Goal: Task Accomplishment & Management: Manage account settings

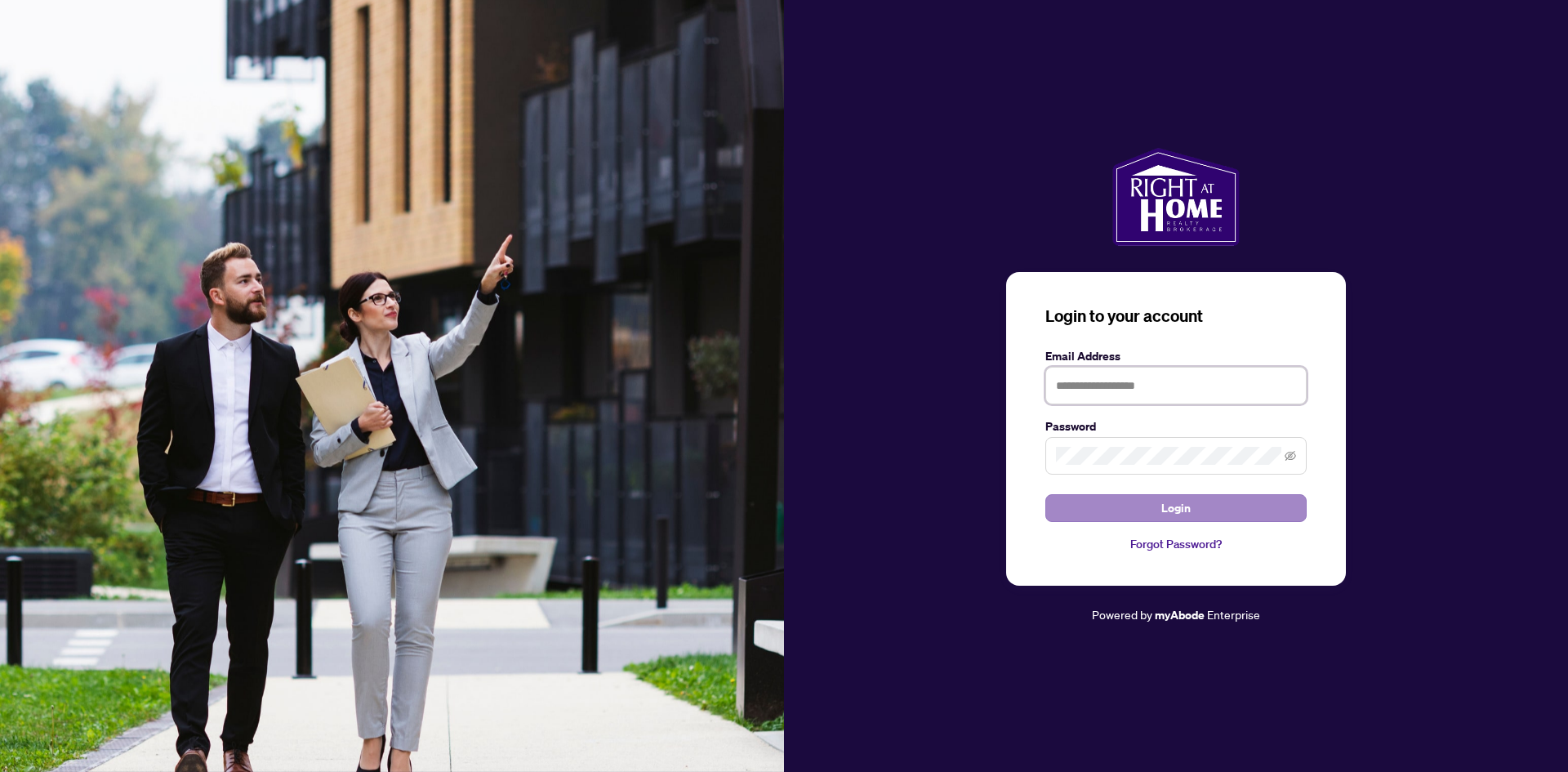
type input "**********"
click at [1171, 510] on span "Login" at bounding box center [1176, 508] width 29 height 26
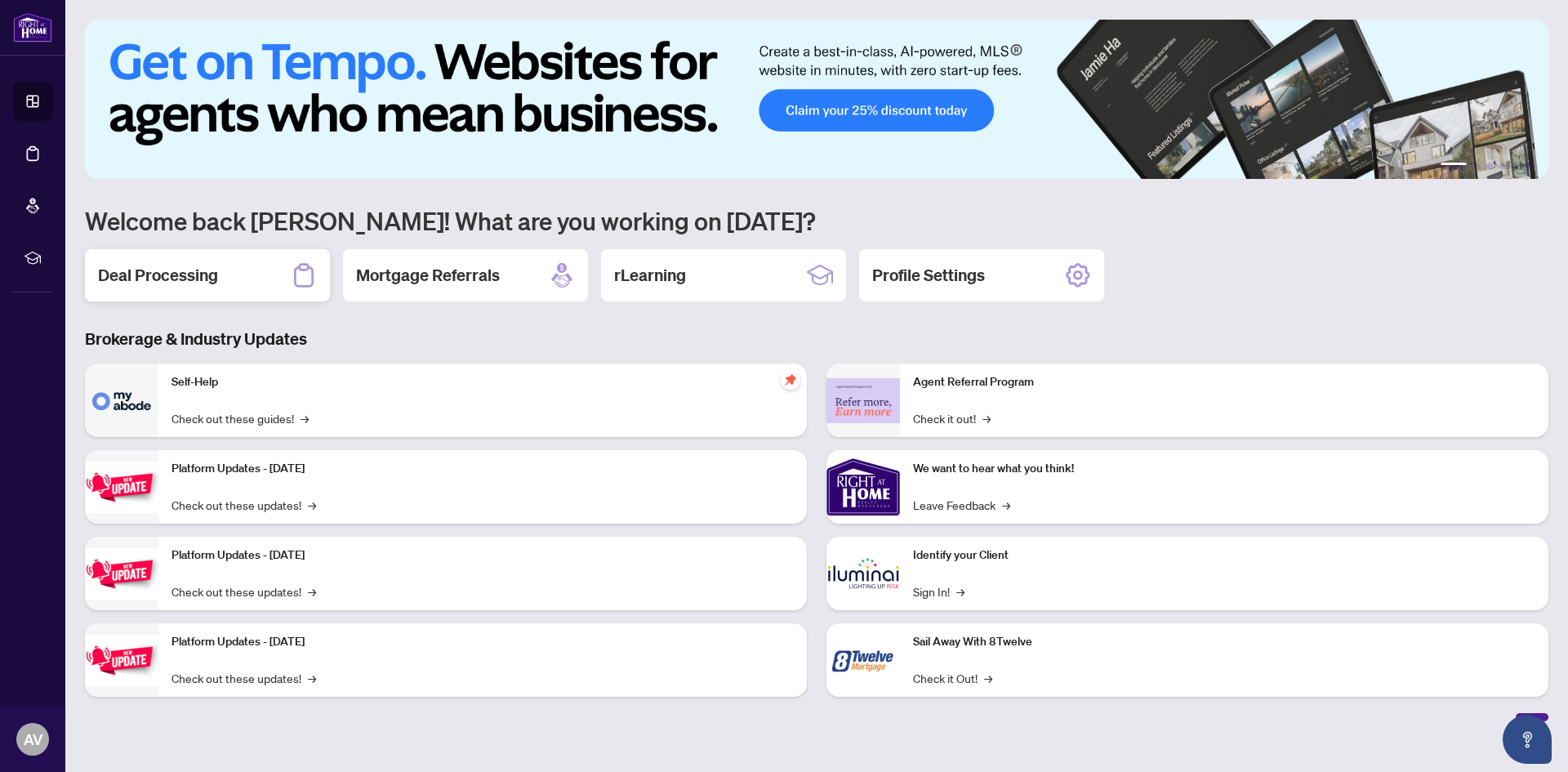
click at [174, 274] on h2 "Deal Processing" at bounding box center [157, 275] width 120 height 23
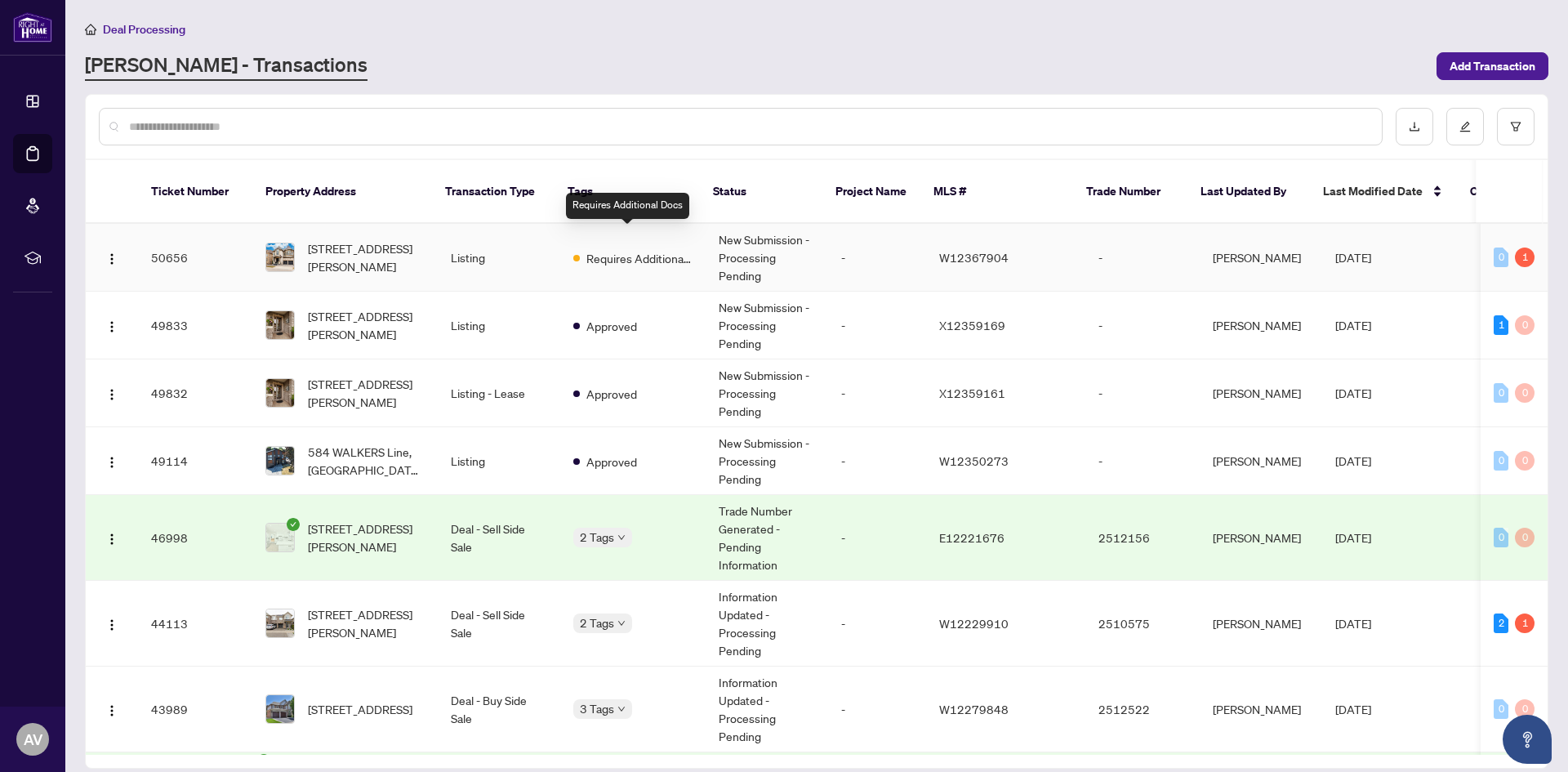
click at [614, 249] on span "Requires Additional Docs" at bounding box center [639, 257] width 106 height 18
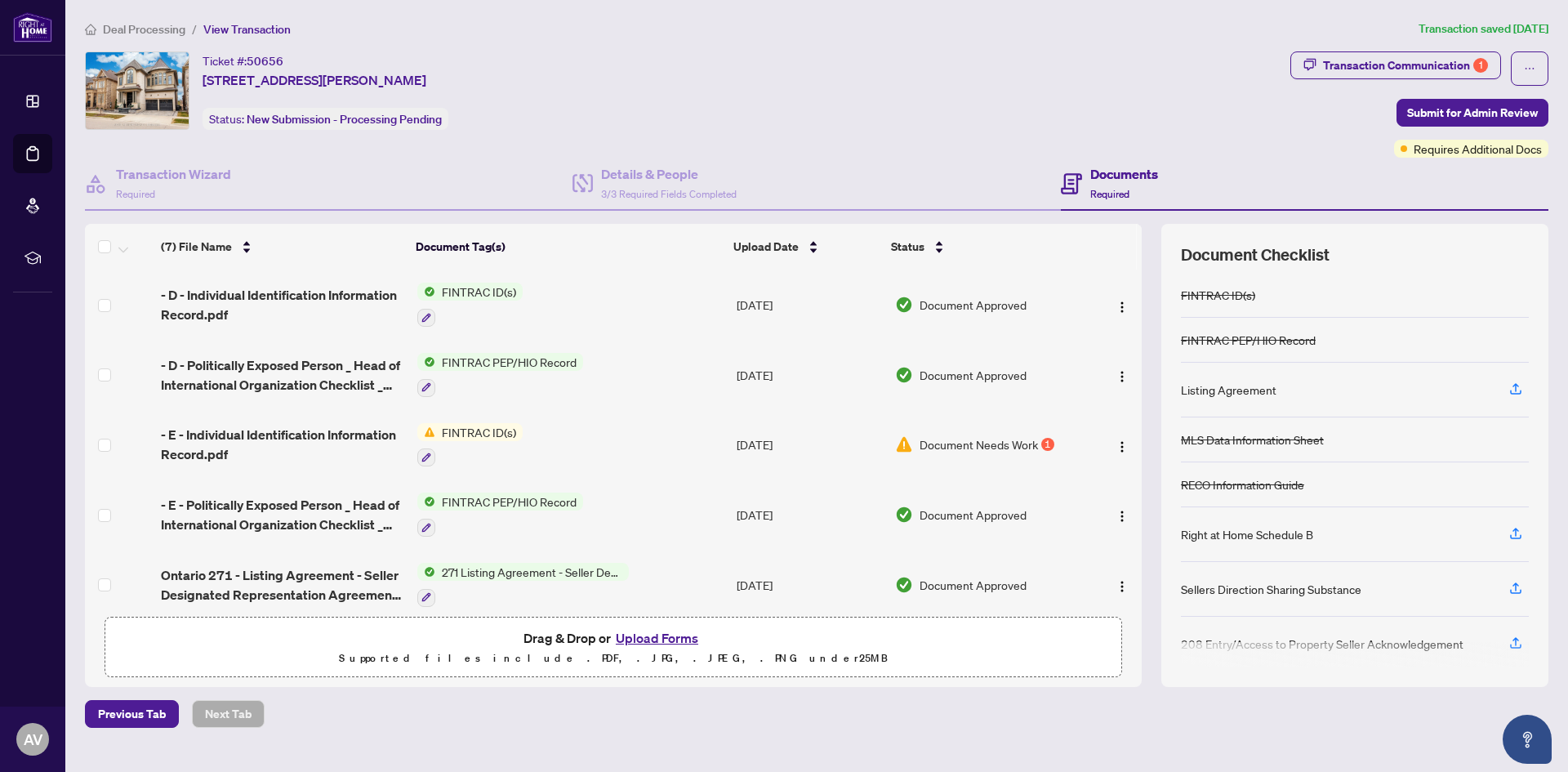
click at [480, 430] on span "FINTRAC ID(s)" at bounding box center [479, 432] width 88 height 18
click at [988, 446] on span "Document Needs Work" at bounding box center [978, 444] width 119 height 18
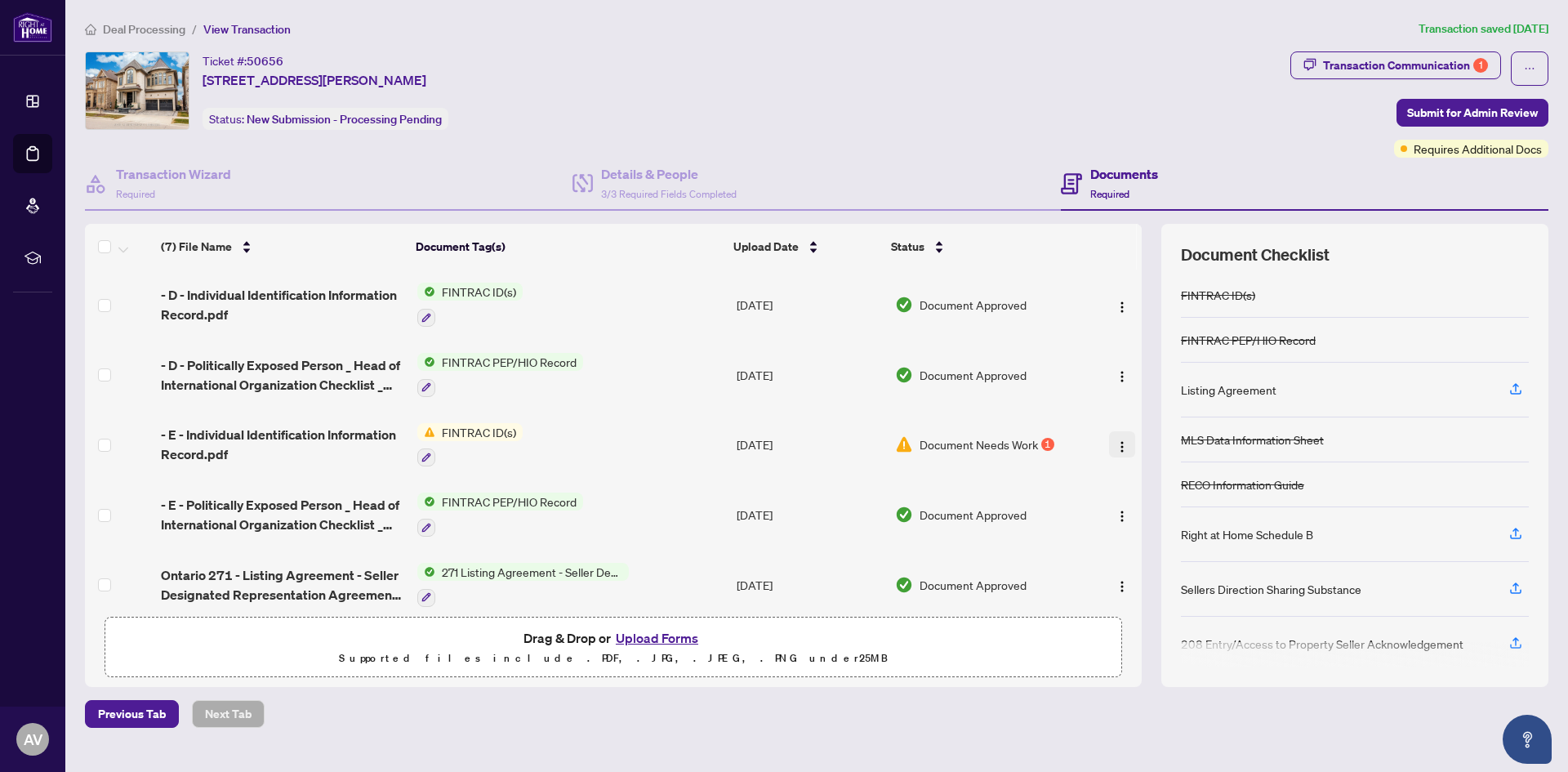
click at [1119, 444] on img "button" at bounding box center [1121, 446] width 13 height 13
click at [342, 433] on span "- E - Individual Identification Information Record.pdf" at bounding box center [282, 444] width 243 height 40
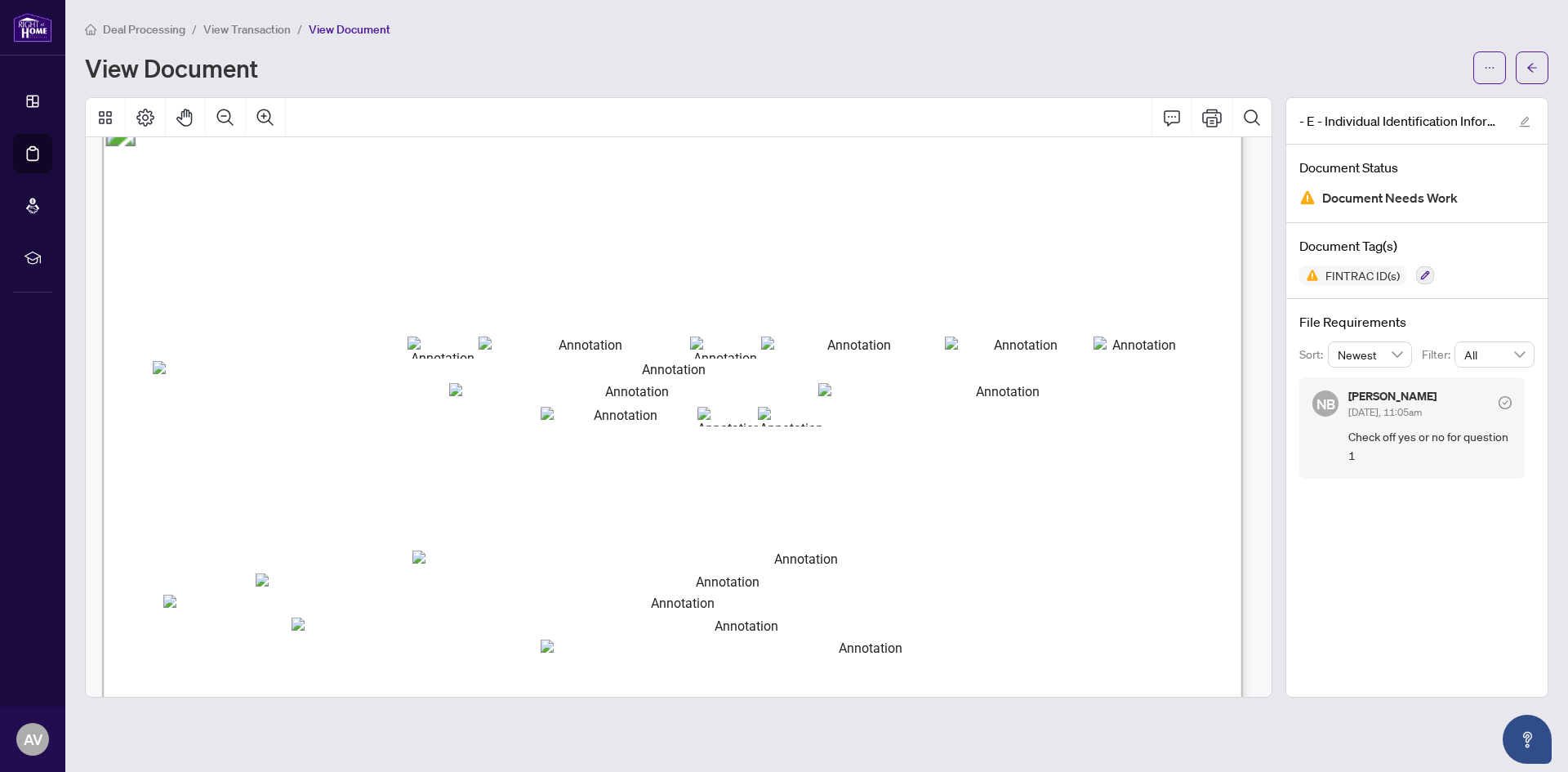
scroll to position [82, 0]
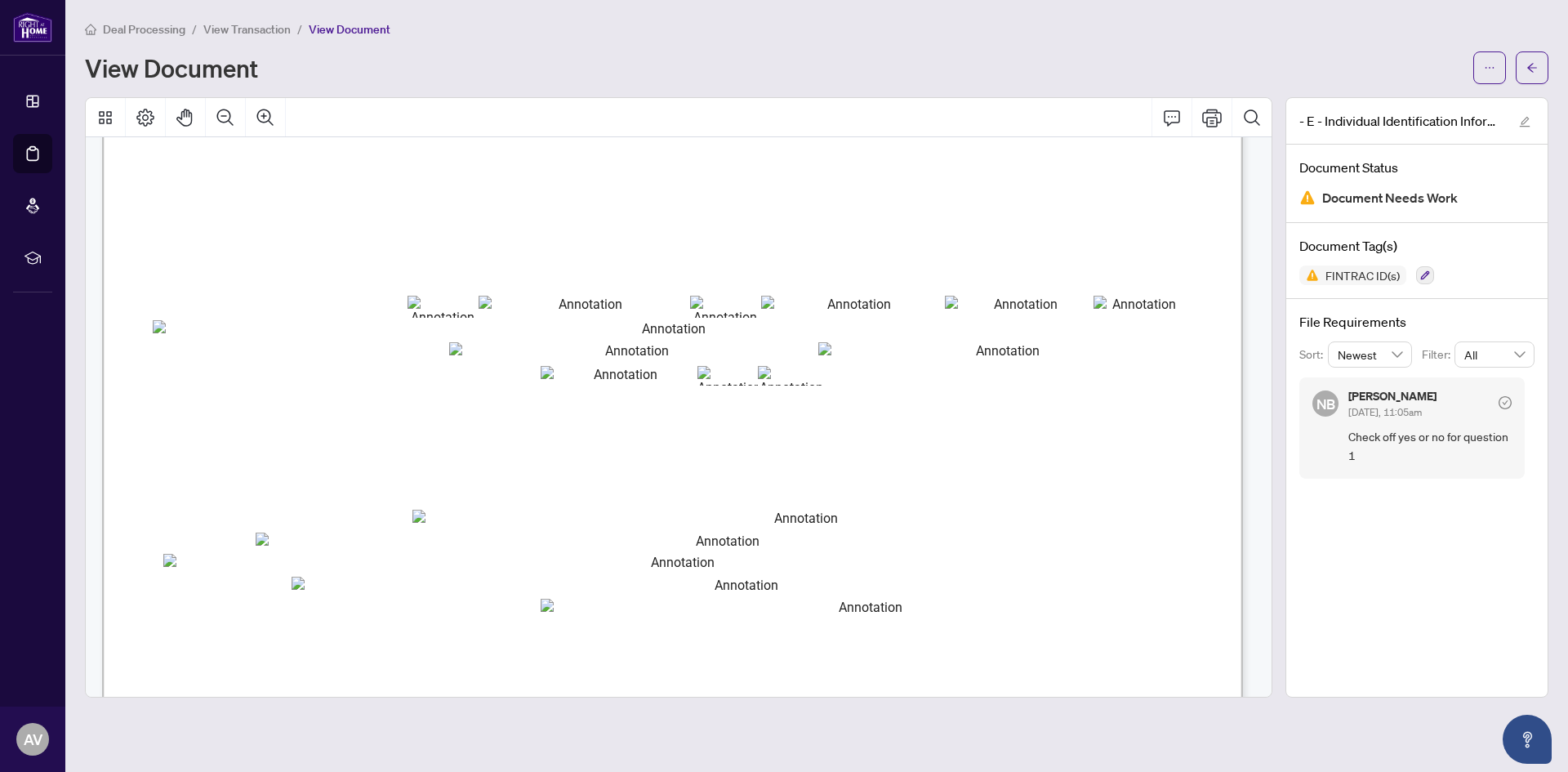
drag, startPoint x: 579, startPoint y: 375, endPoint x: 1224, endPoint y: 223, distance: 662.7
click at [697, 225] on span "It is recommended that the Individual Identification Information Record be comp…" at bounding box center [428, 232] width 538 height 16
click at [1178, 116] on icon "Comment" at bounding box center [1171, 117] width 20 height 20
click at [1480, 69] on button "button" at bounding box center [1490, 68] width 33 height 33
click at [1373, 44] on div "Deal Processing / View Transaction / View Document View Document" at bounding box center [817, 52] width 1463 height 65
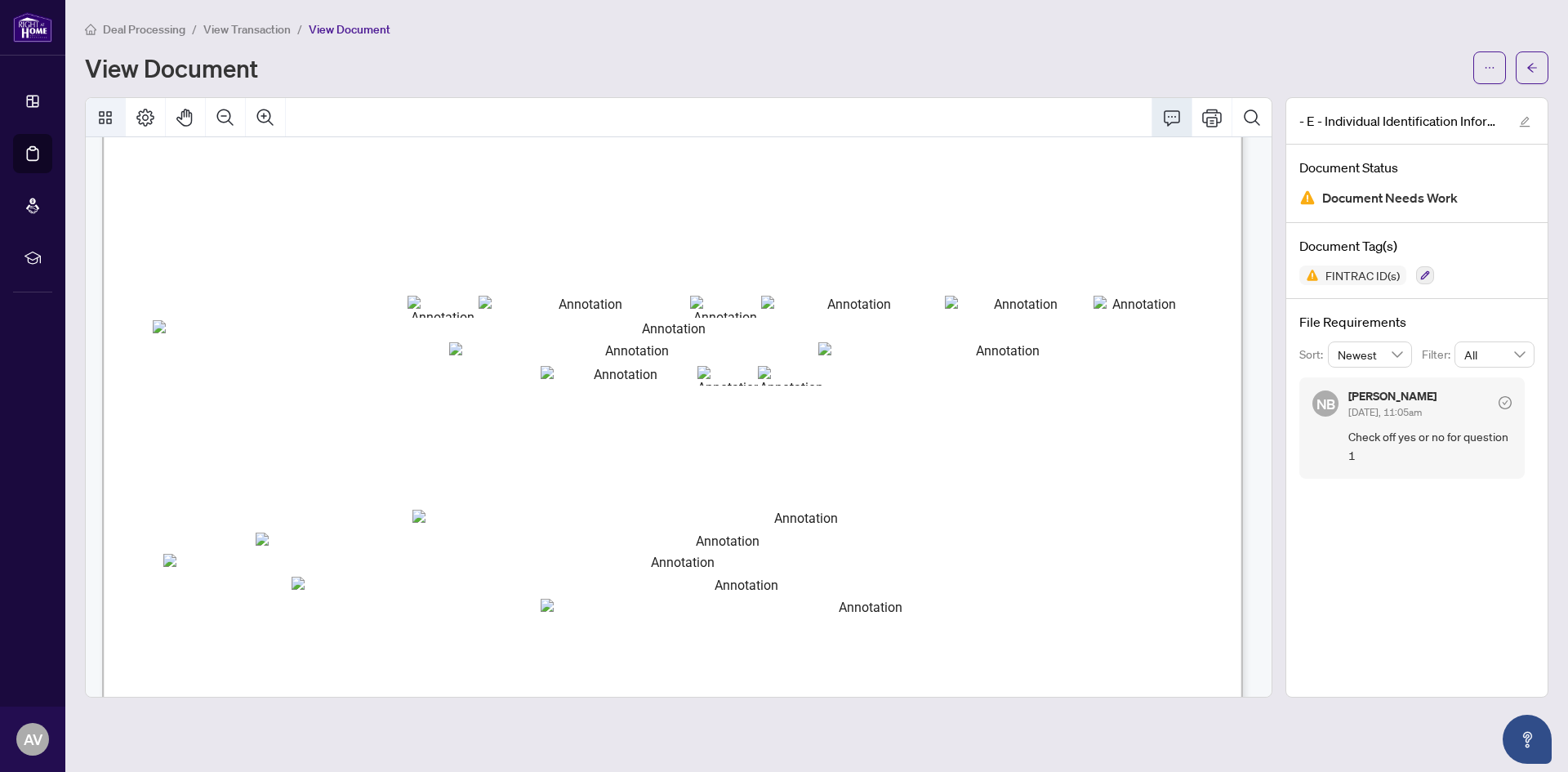
click at [102, 115] on icon "Thumbnails" at bounding box center [105, 117] width 13 height 13
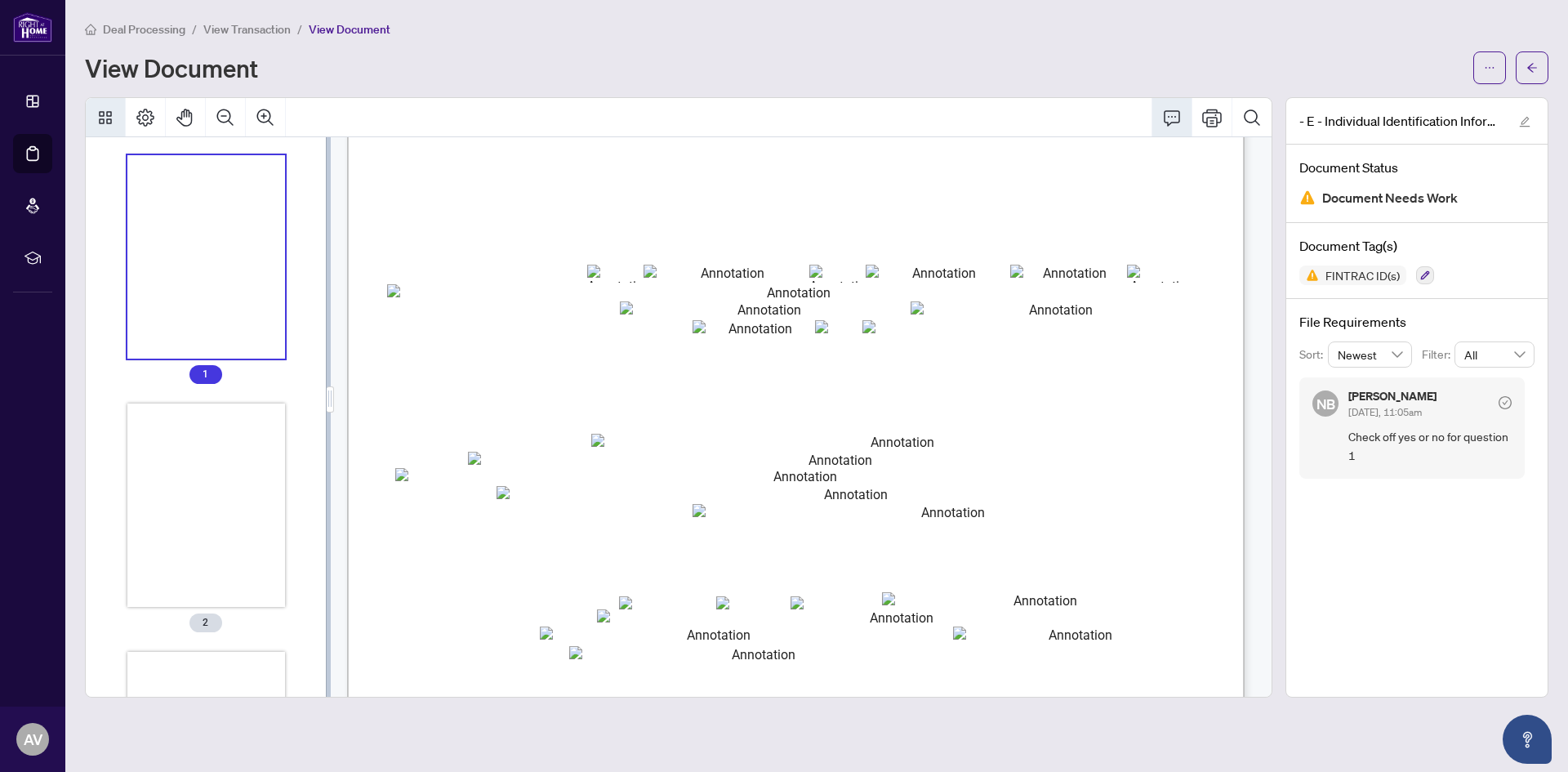
scroll to position [0, 0]
click at [143, 120] on icon "Page Layout" at bounding box center [145, 117] width 20 height 20
click at [188, 119] on icon "Pan Mode" at bounding box center [185, 117] width 20 height 20
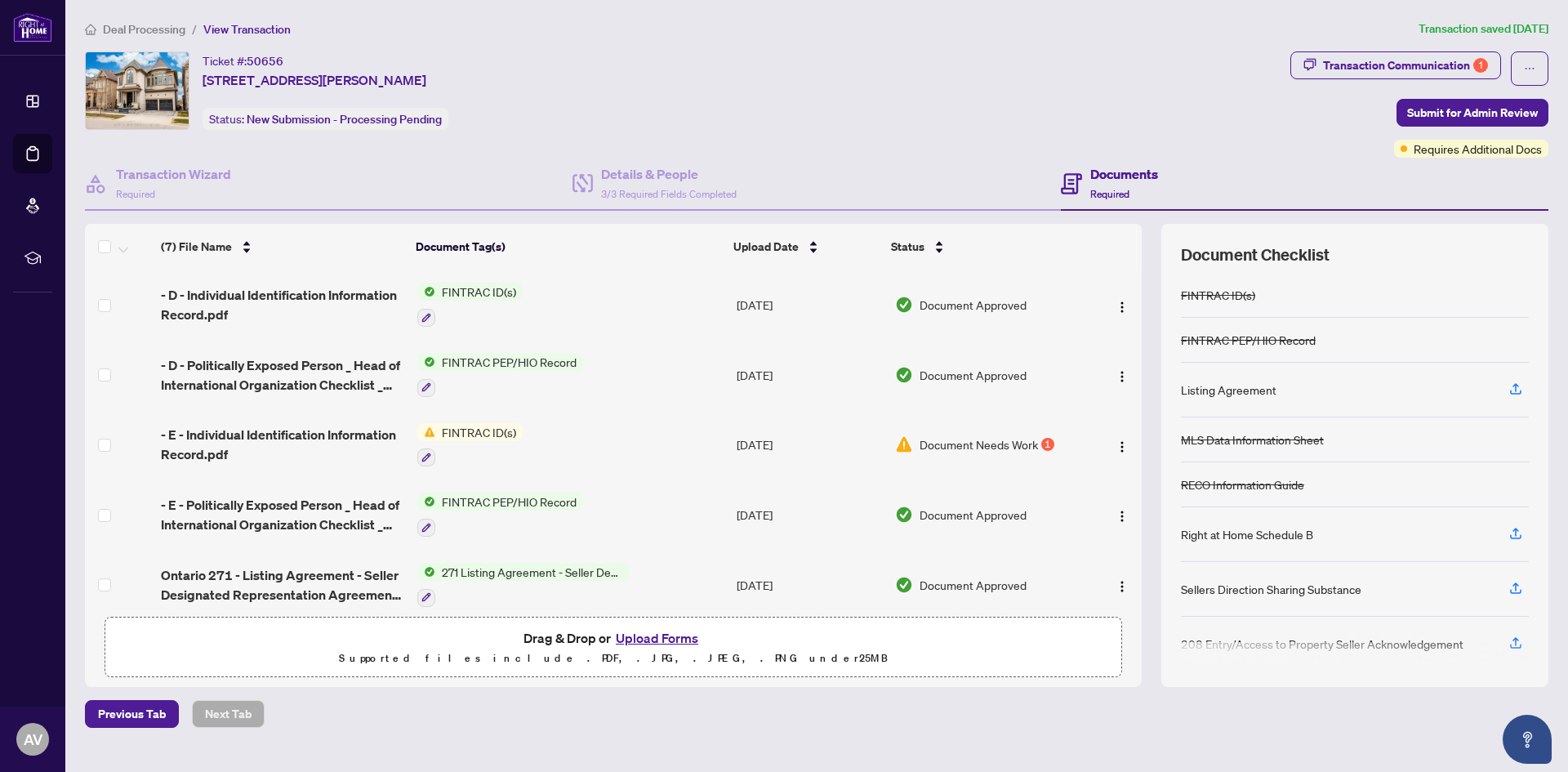
click at [642, 638] on button "Upload Forms" at bounding box center [657, 638] width 92 height 22
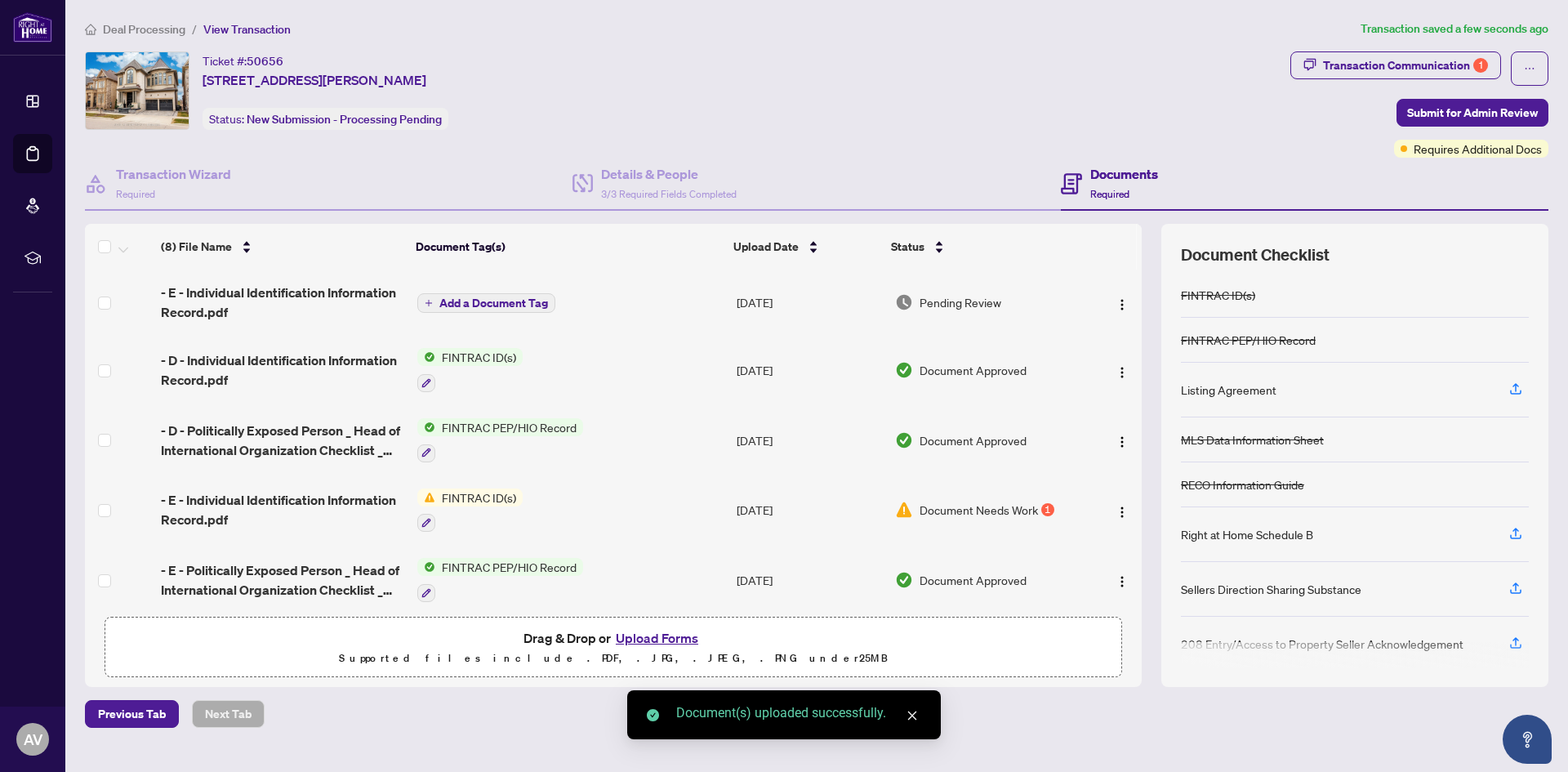
click at [459, 301] on span "Add a Document Tag" at bounding box center [494, 302] width 108 height 11
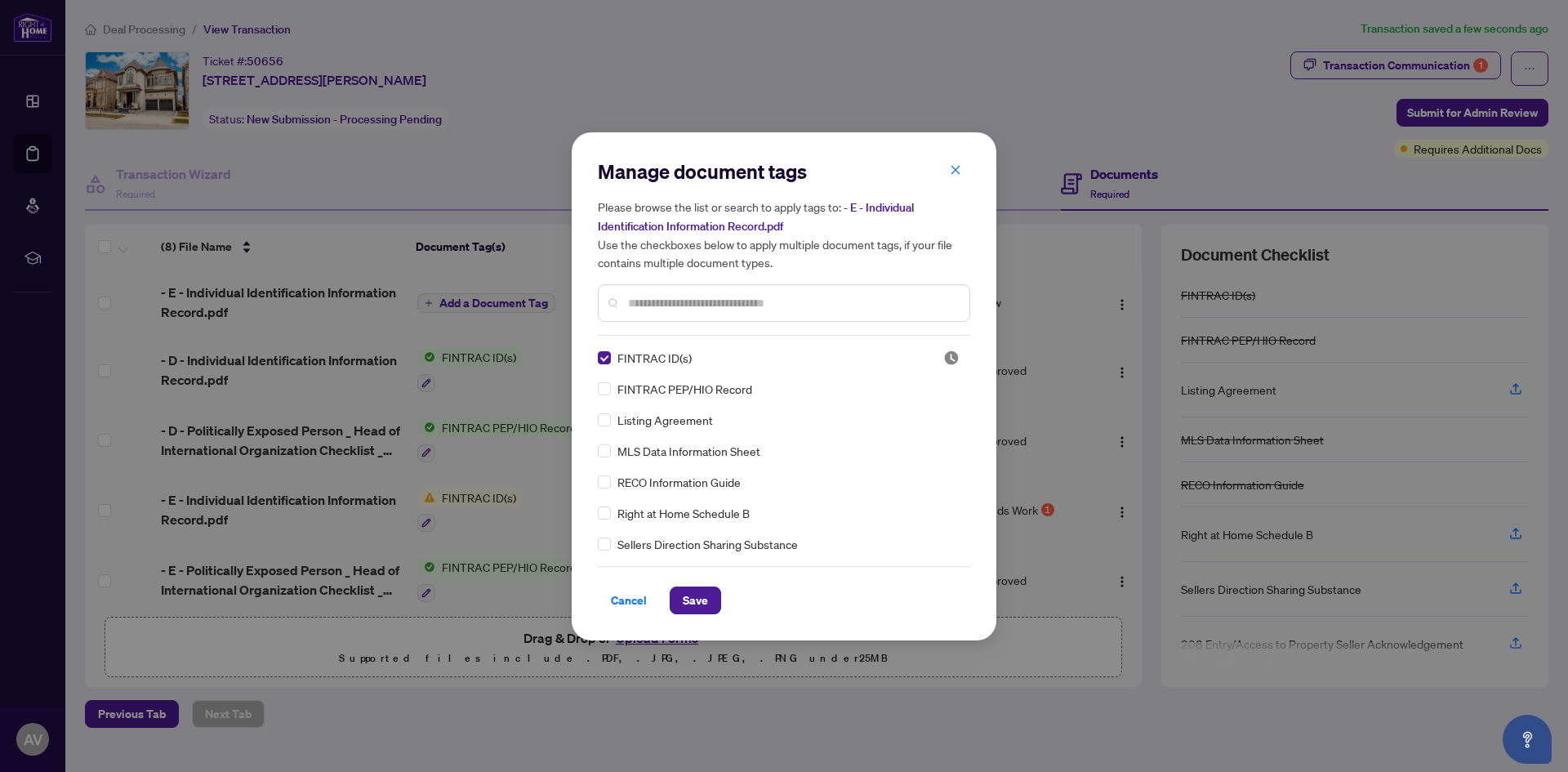
drag, startPoint x: 691, startPoint y: 597, endPoint x: 828, endPoint y: 693, distance: 167.3
click at [691, 598] on span "Save" at bounding box center [694, 600] width 25 height 26
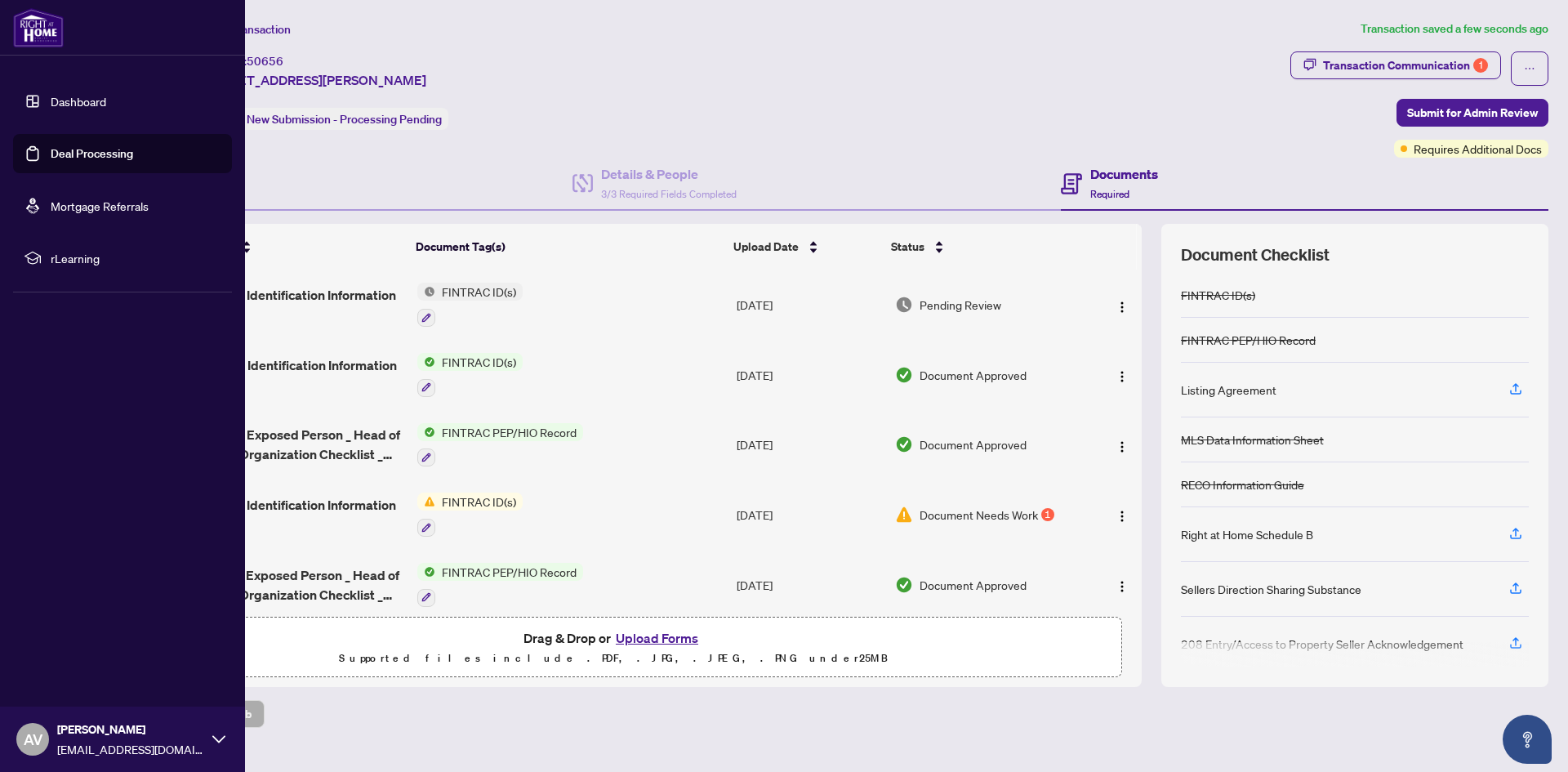
click at [43, 23] on img at bounding box center [38, 28] width 51 height 40
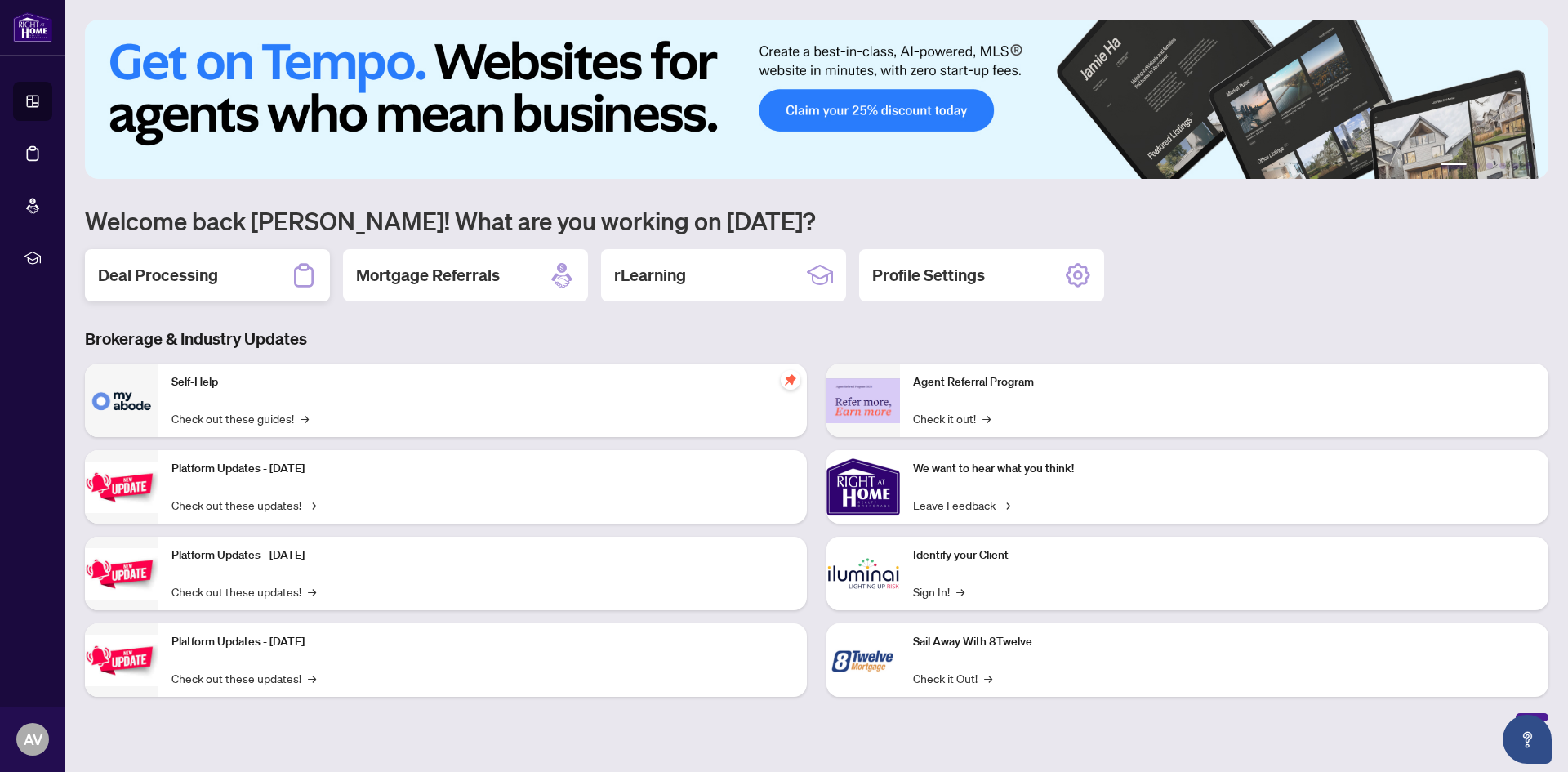
click at [166, 269] on h2 "Deal Processing" at bounding box center [157, 275] width 120 height 23
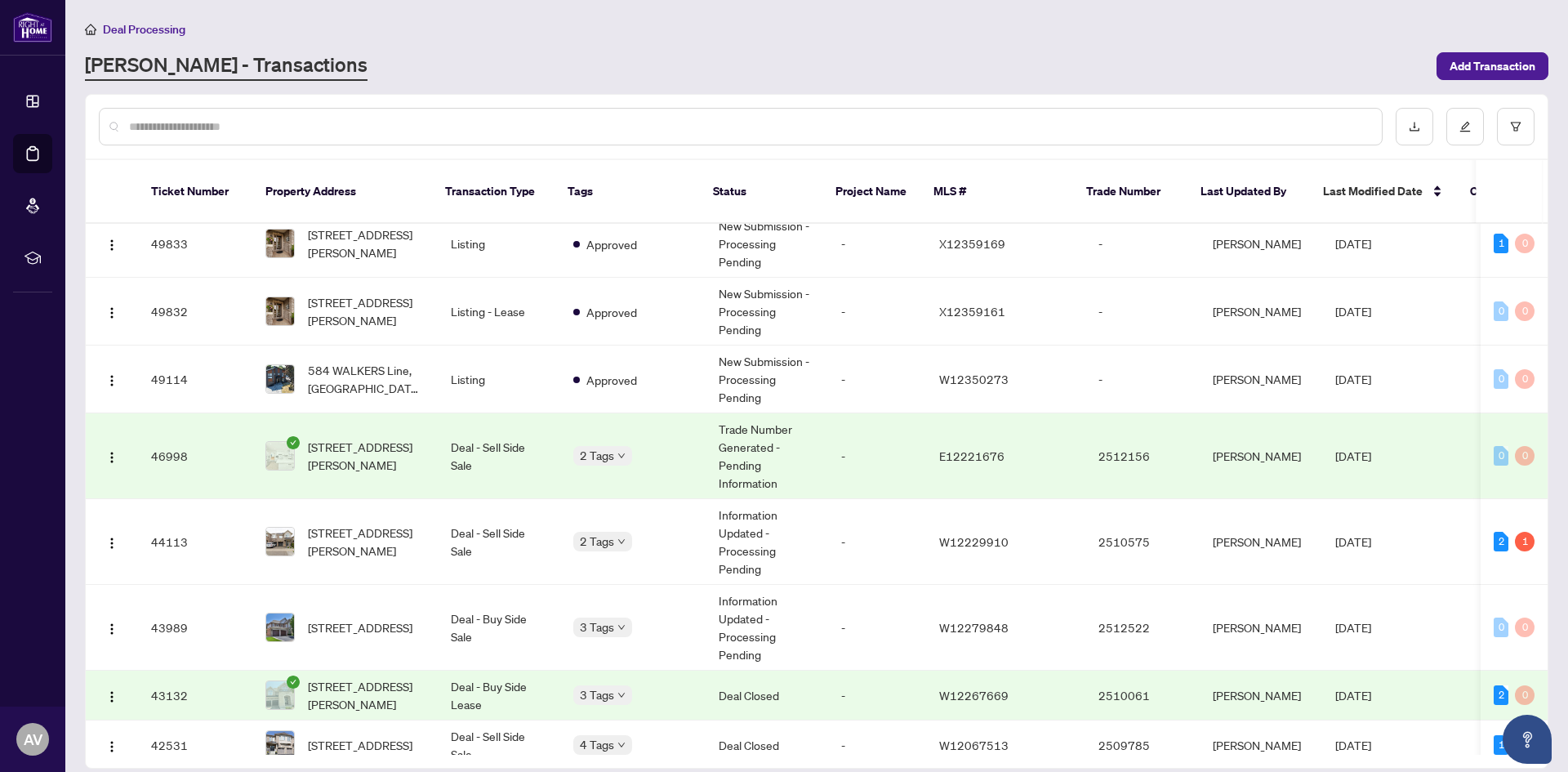
scroll to position [164, 0]
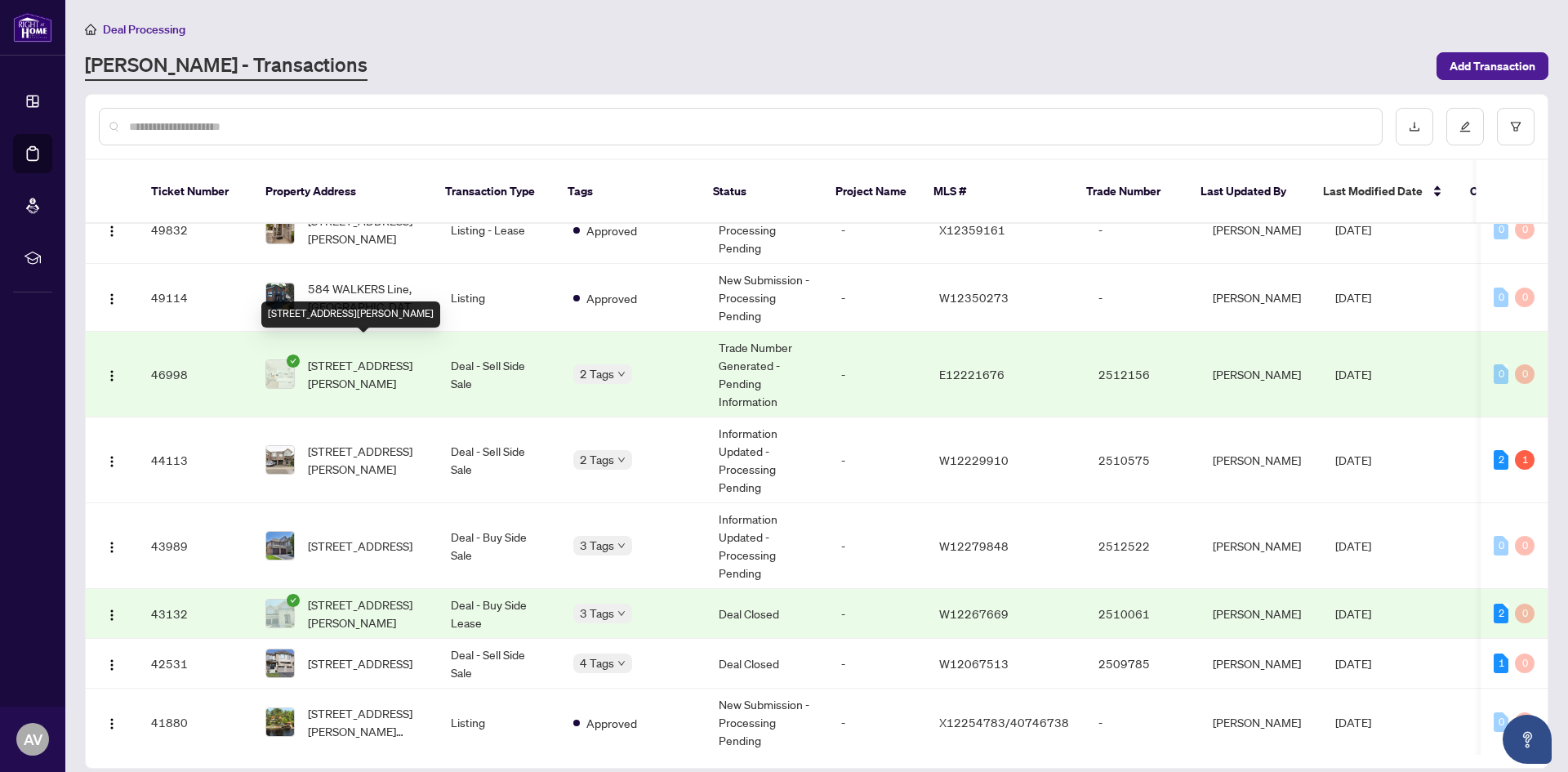
click at [357, 356] on span "[STREET_ADDRESS][PERSON_NAME]" at bounding box center [367, 374] width 117 height 36
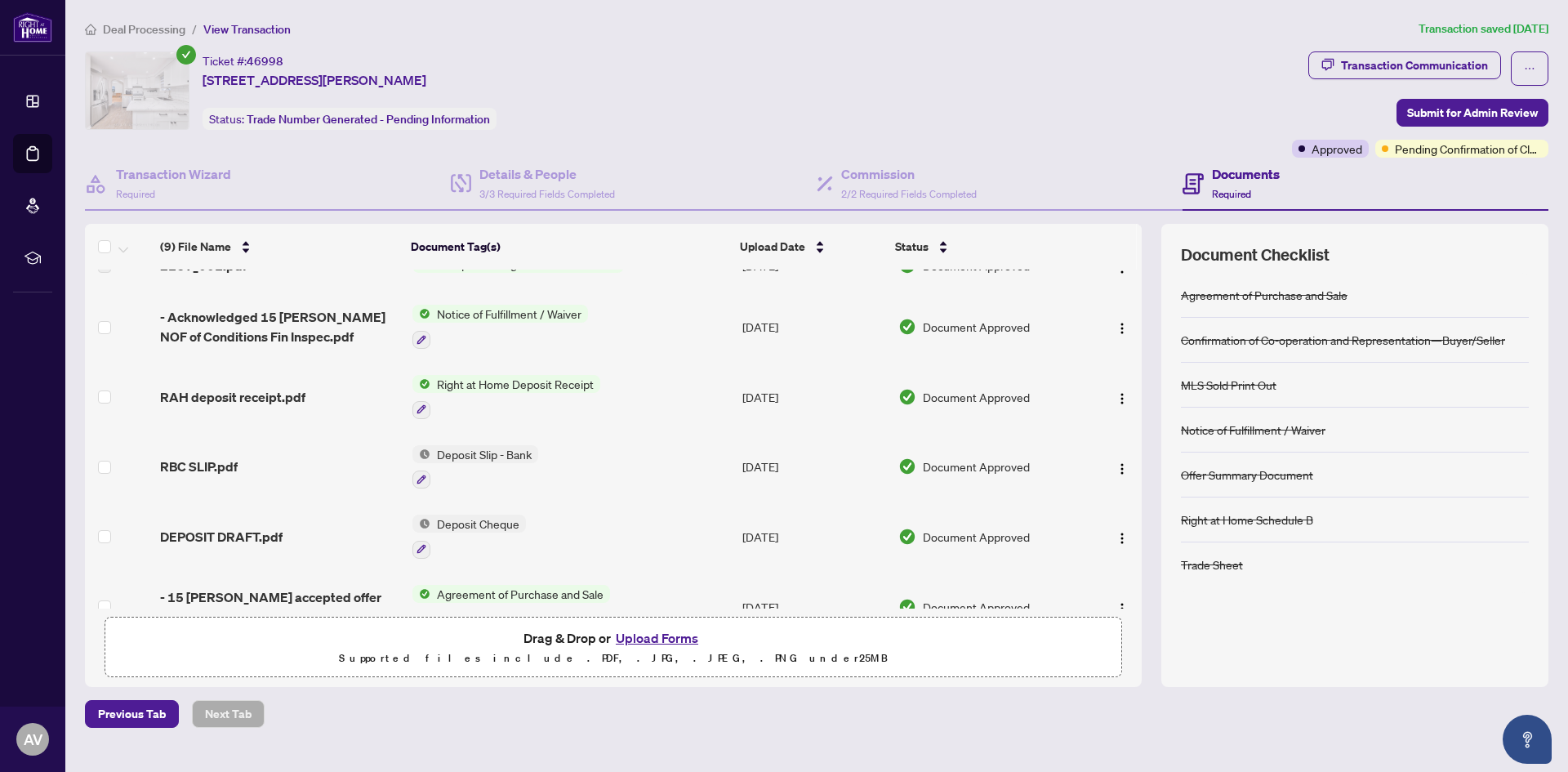
scroll to position [276, 0]
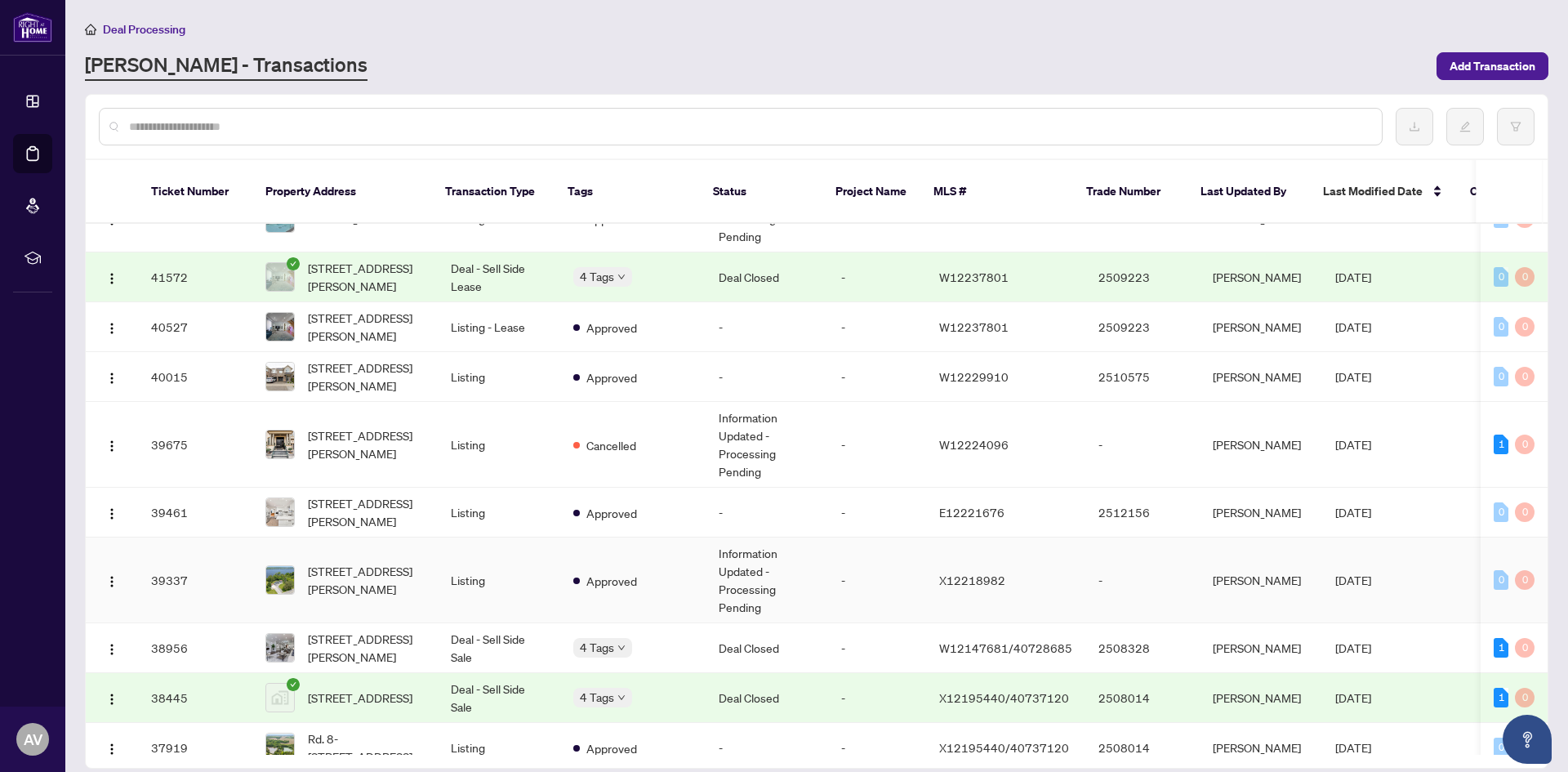
scroll to position [758, 0]
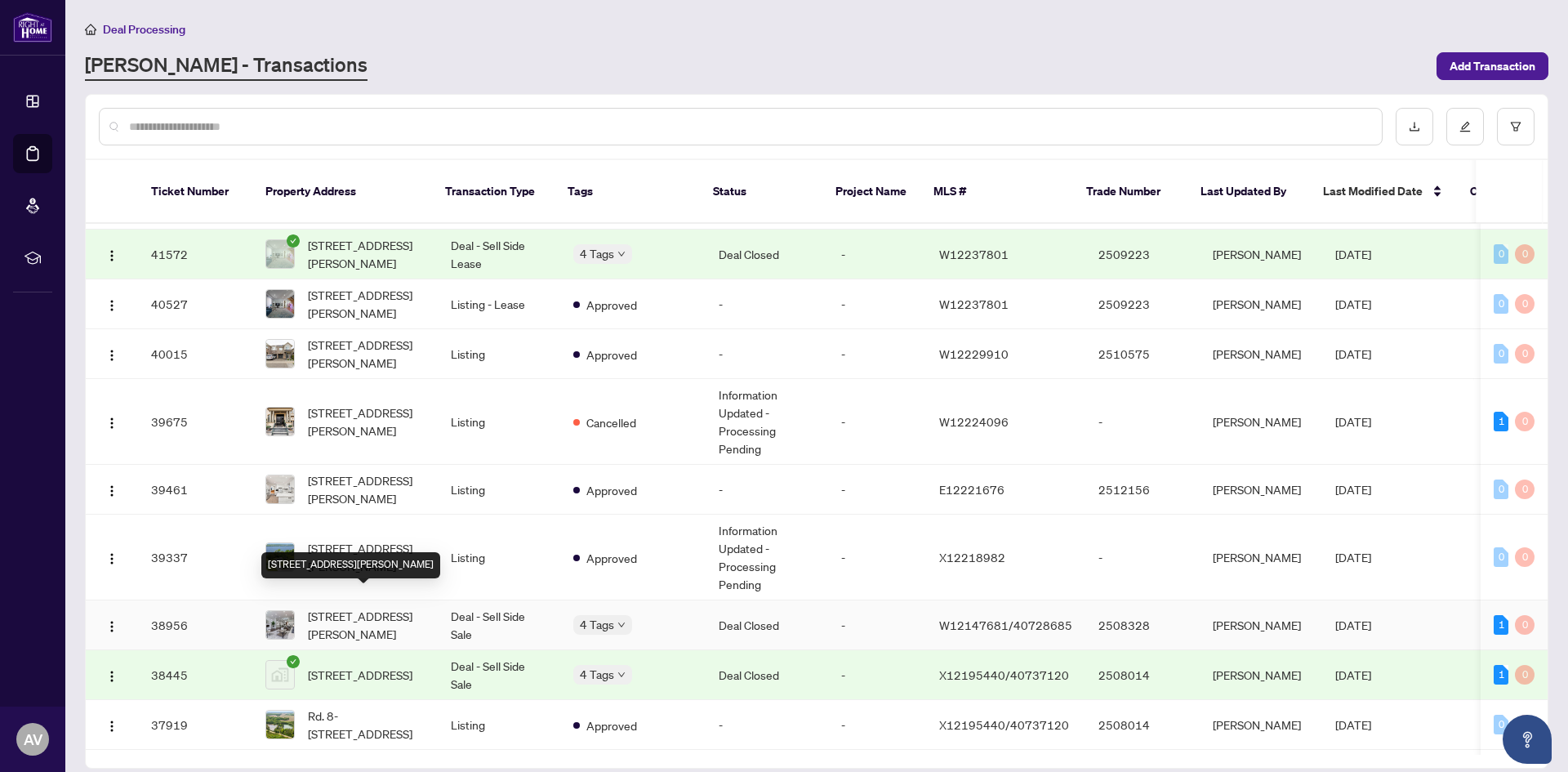
click at [384, 607] on span "[STREET_ADDRESS][PERSON_NAME]" at bounding box center [367, 625] width 117 height 36
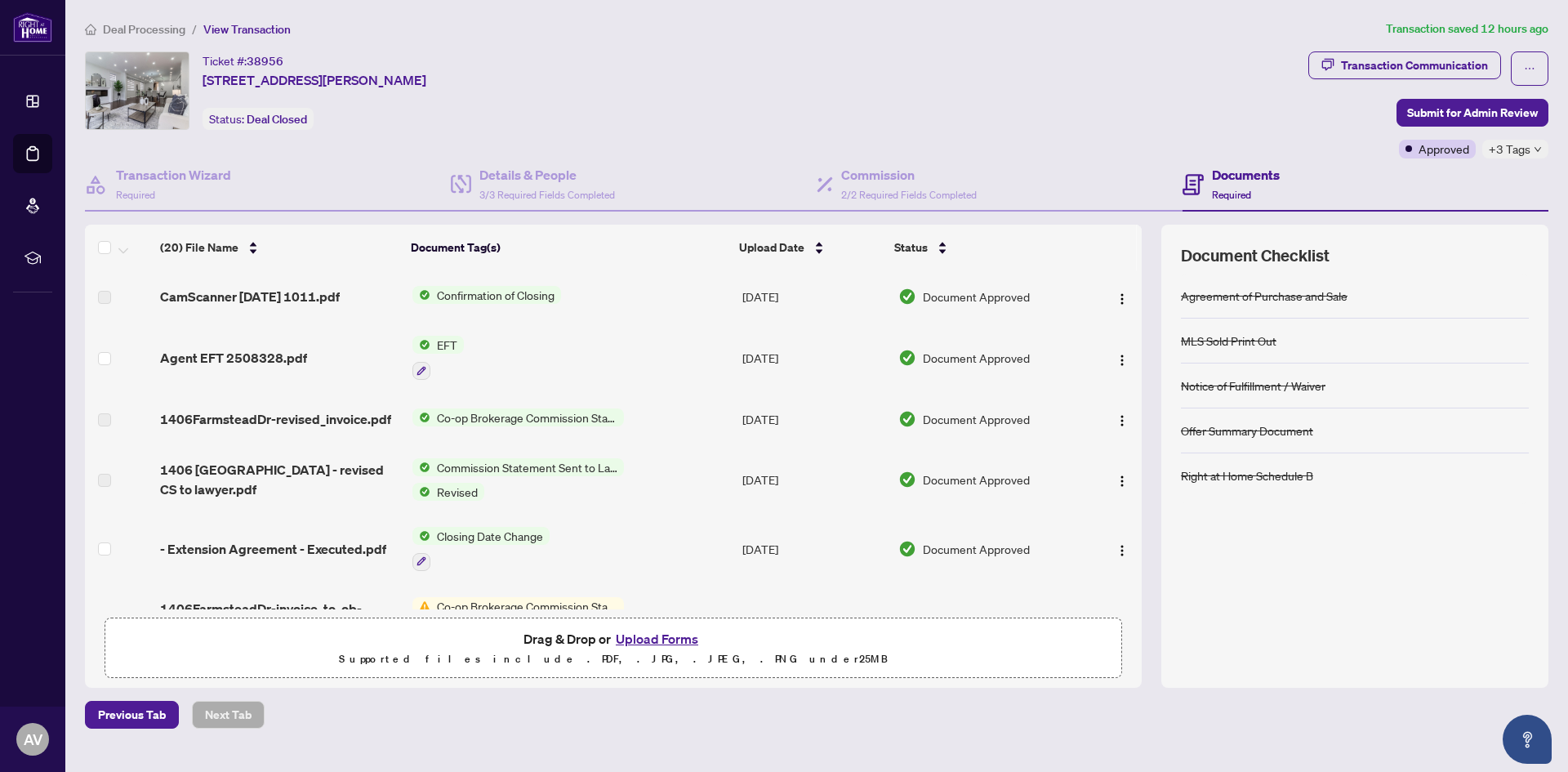
click at [451, 343] on span "EFT" at bounding box center [447, 344] width 34 height 18
click at [397, 419] on span "EFT" at bounding box center [381, 425] width 34 height 18
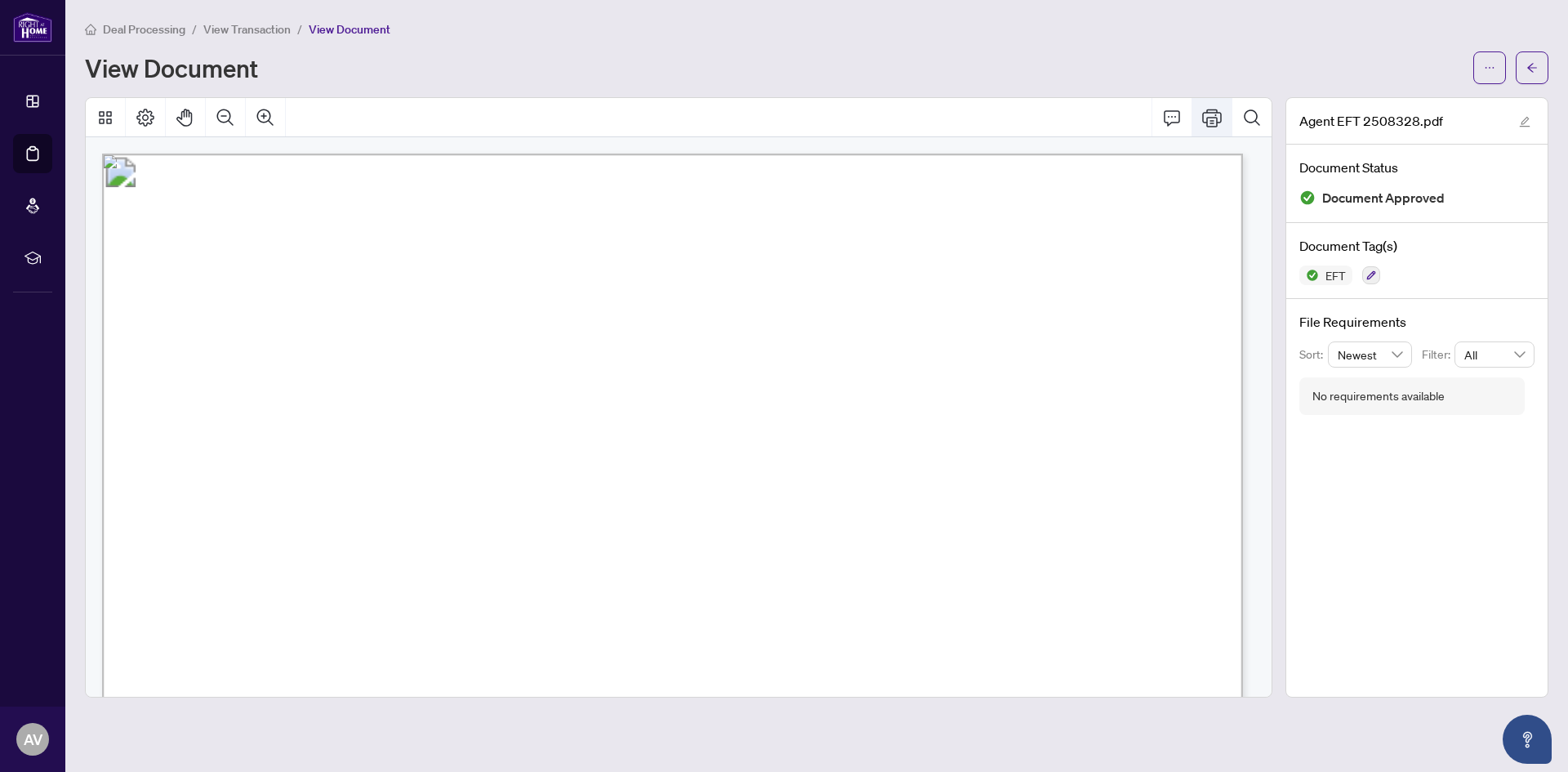
click at [1210, 117] on icon "Print" at bounding box center [1212, 117] width 20 height 18
click at [1218, 114] on icon "Print" at bounding box center [1212, 117] width 20 height 20
click at [1494, 64] on icon "ellipsis" at bounding box center [1489, 67] width 11 height 11
click at [1402, 102] on span "Download" at bounding box center [1430, 102] width 124 height 18
